Goal: Information Seeking & Learning: Learn about a topic

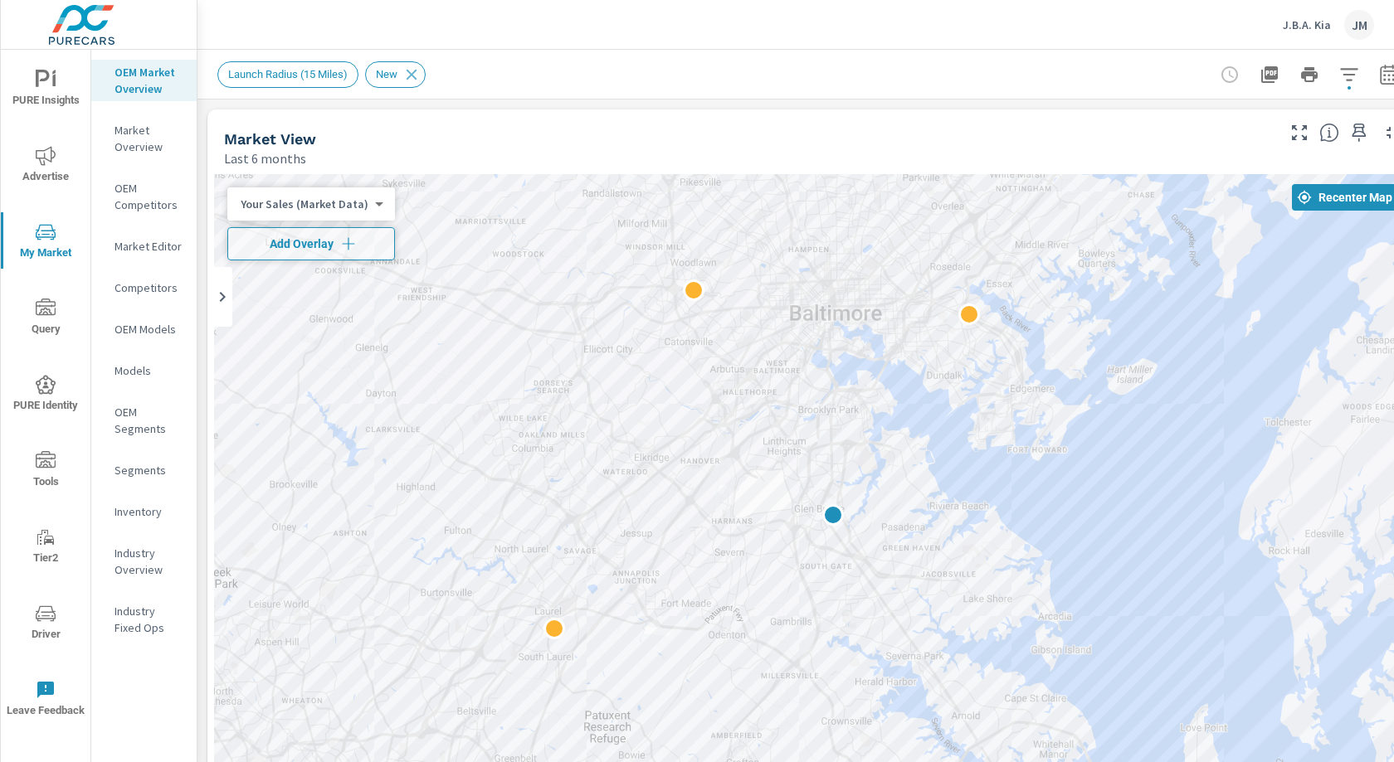
scroll to position [0, 31]
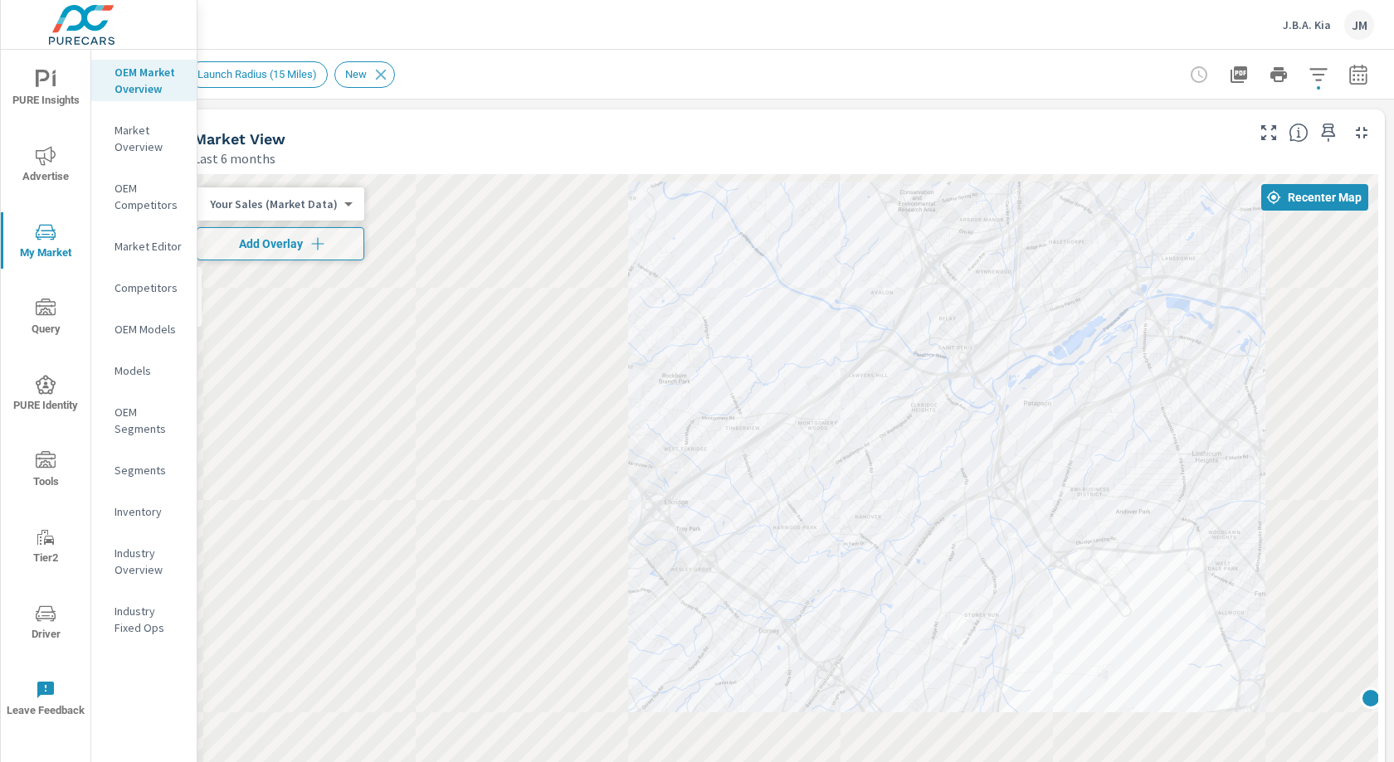
click at [738, 126] on div "Market View Last 6 months" at bounding box center [713, 139] width 1072 height 59
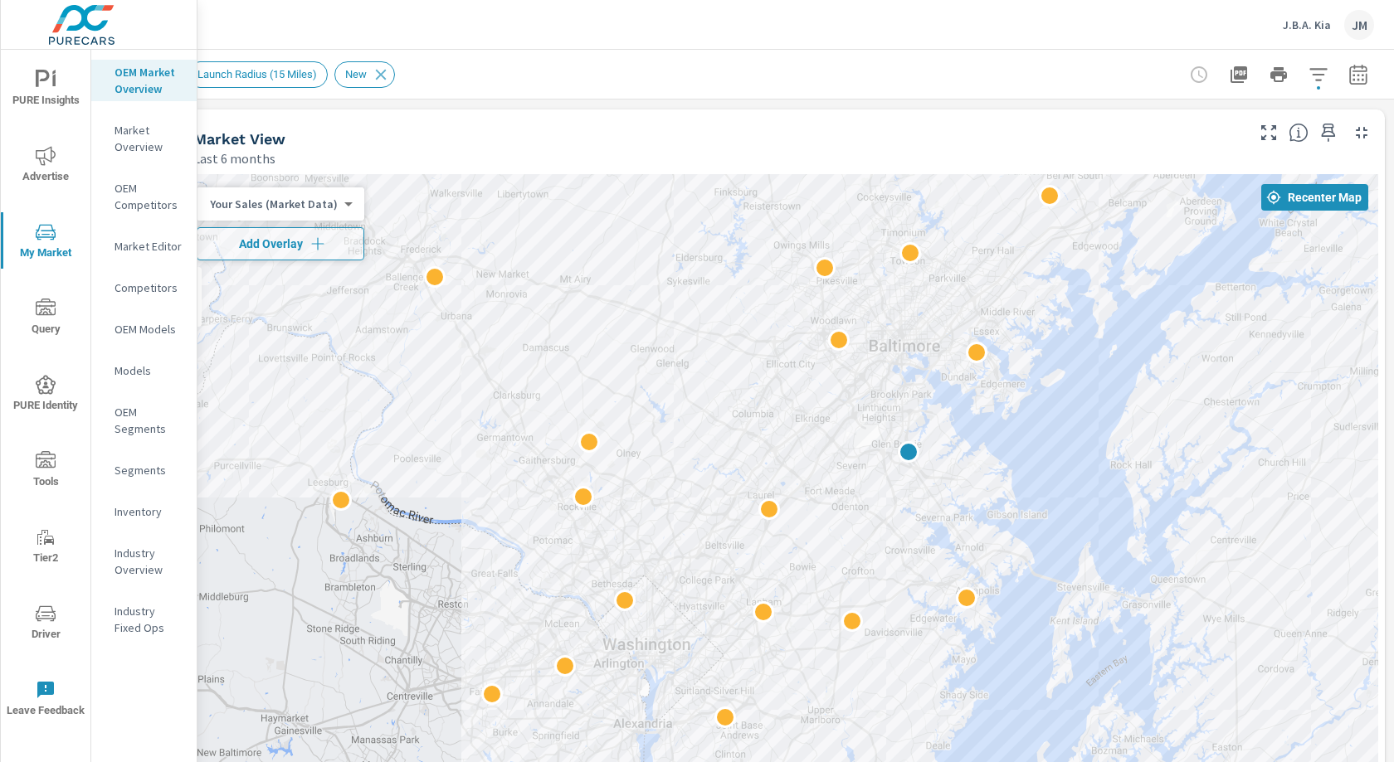
drag, startPoint x: 1020, startPoint y: 447, endPoint x: 840, endPoint y: 450, distance: 180.9
click at [829, 455] on div at bounding box center [780, 511] width 1195 height 674
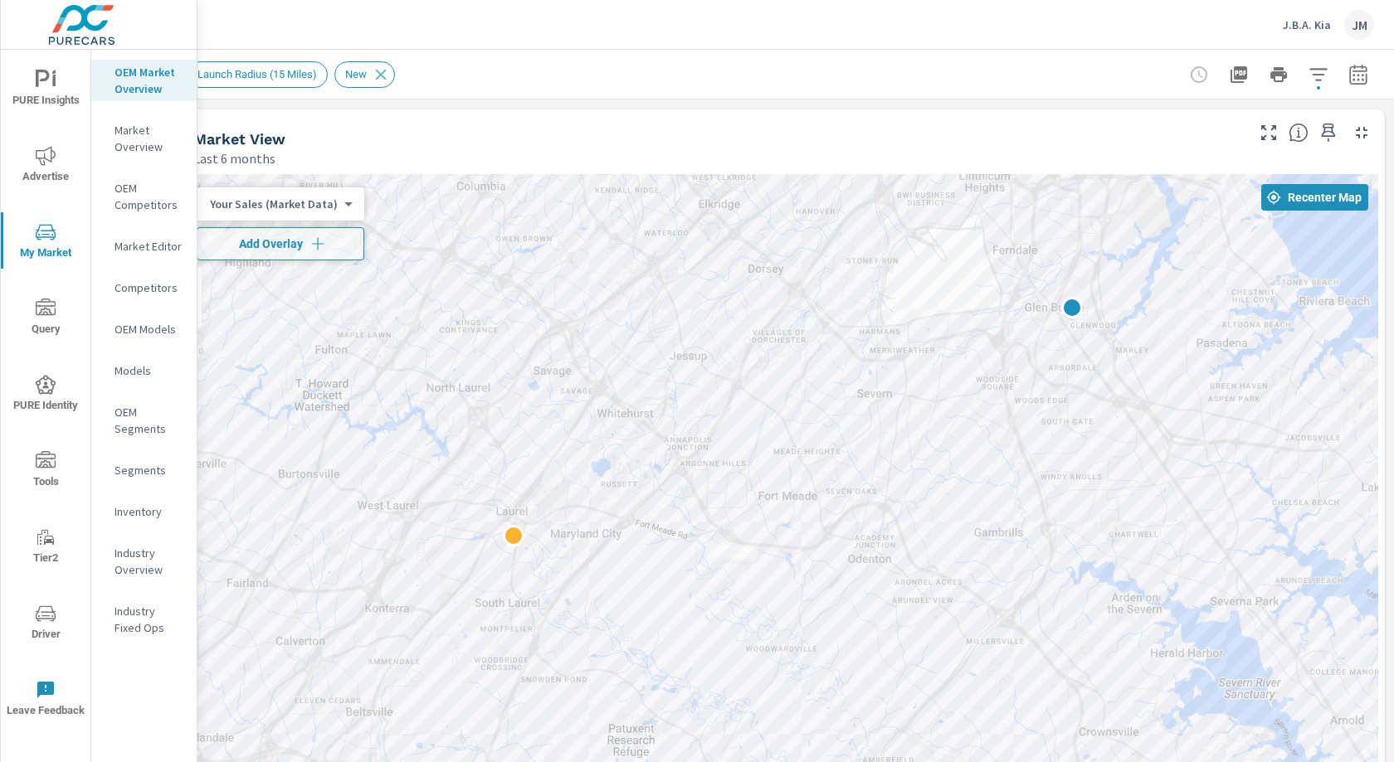
drag, startPoint x: 344, startPoint y: 537, endPoint x: 343, endPoint y: 546, distance: 9.2
click at [343, 547] on div at bounding box center [780, 511] width 1195 height 674
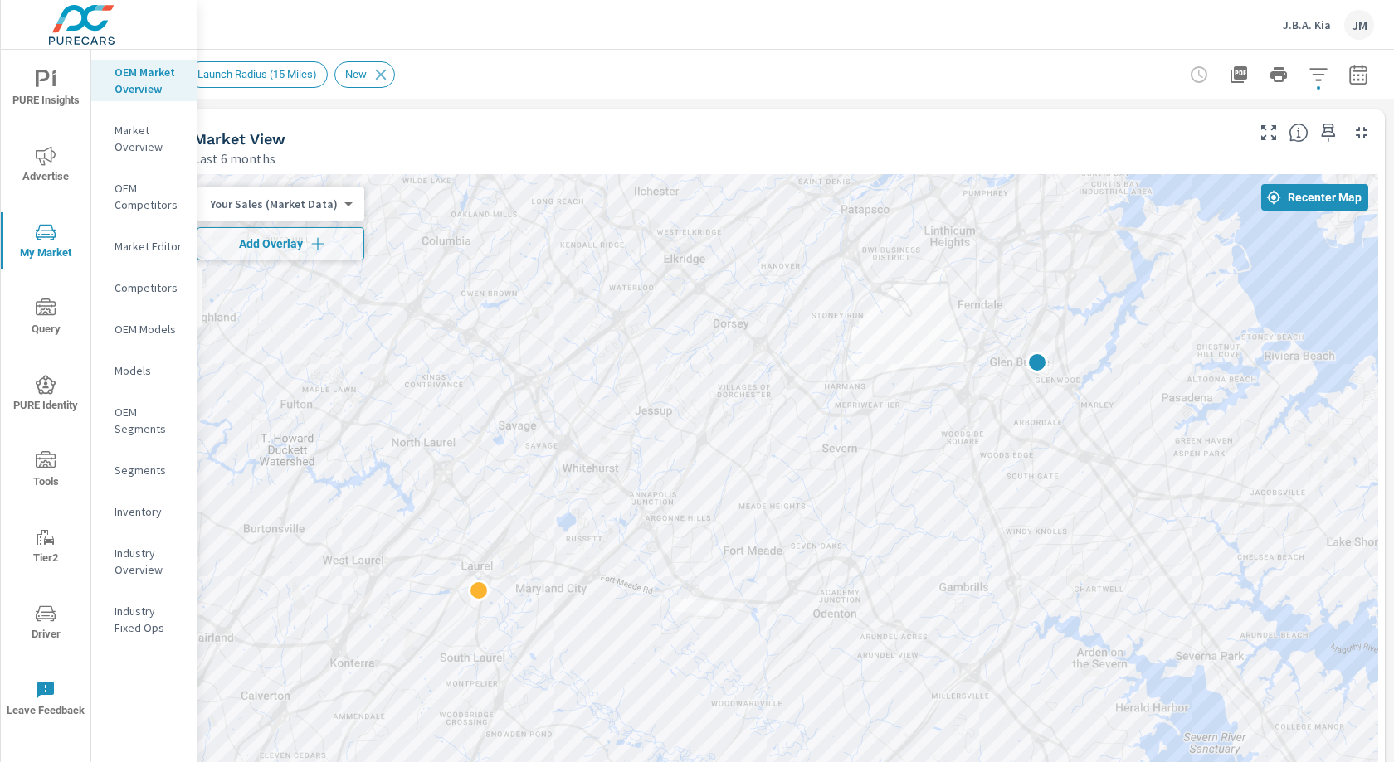
drag, startPoint x: 374, startPoint y: 492, endPoint x: 340, endPoint y: 548, distance: 65.9
click at [340, 548] on div at bounding box center [780, 511] width 1195 height 674
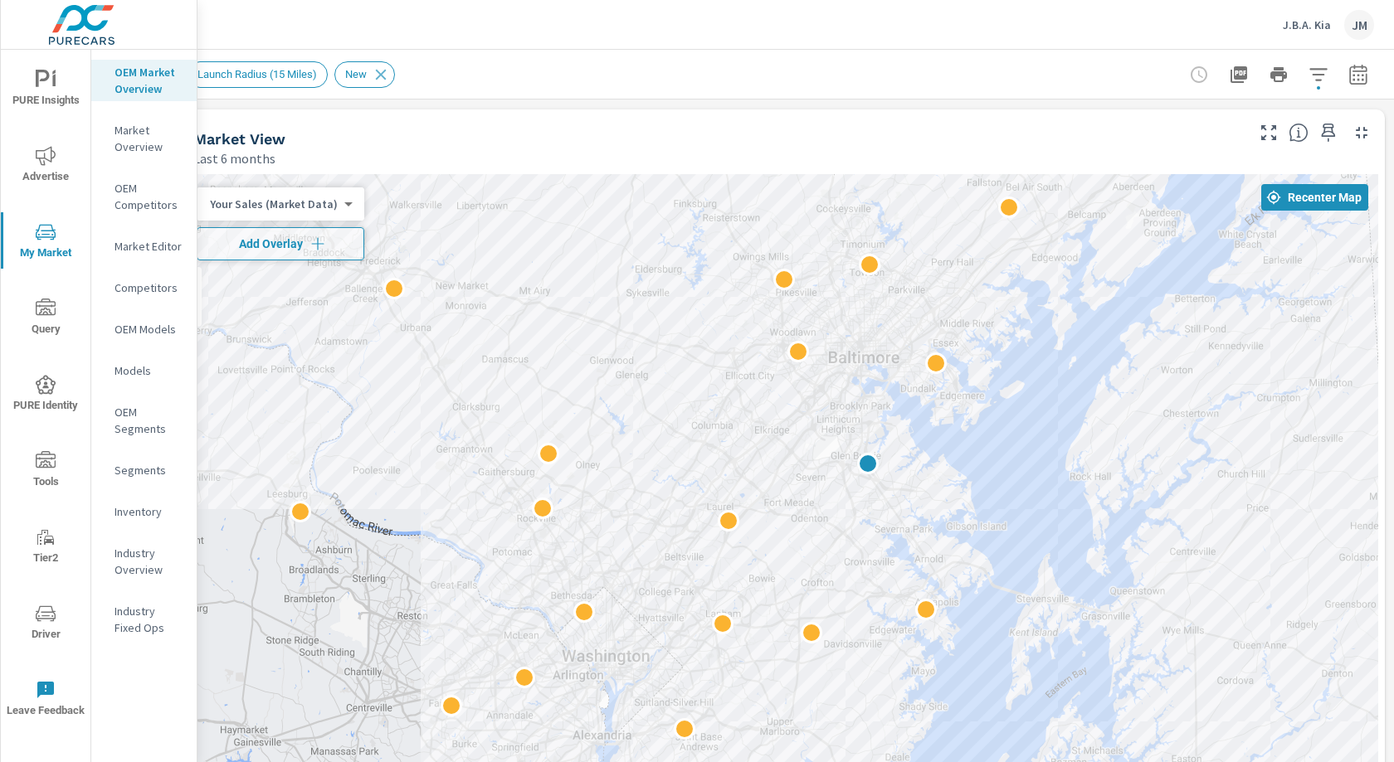
drag, startPoint x: 805, startPoint y: 742, endPoint x: 827, endPoint y: 575, distance: 168.3
